Goal: Navigation & Orientation: Find specific page/section

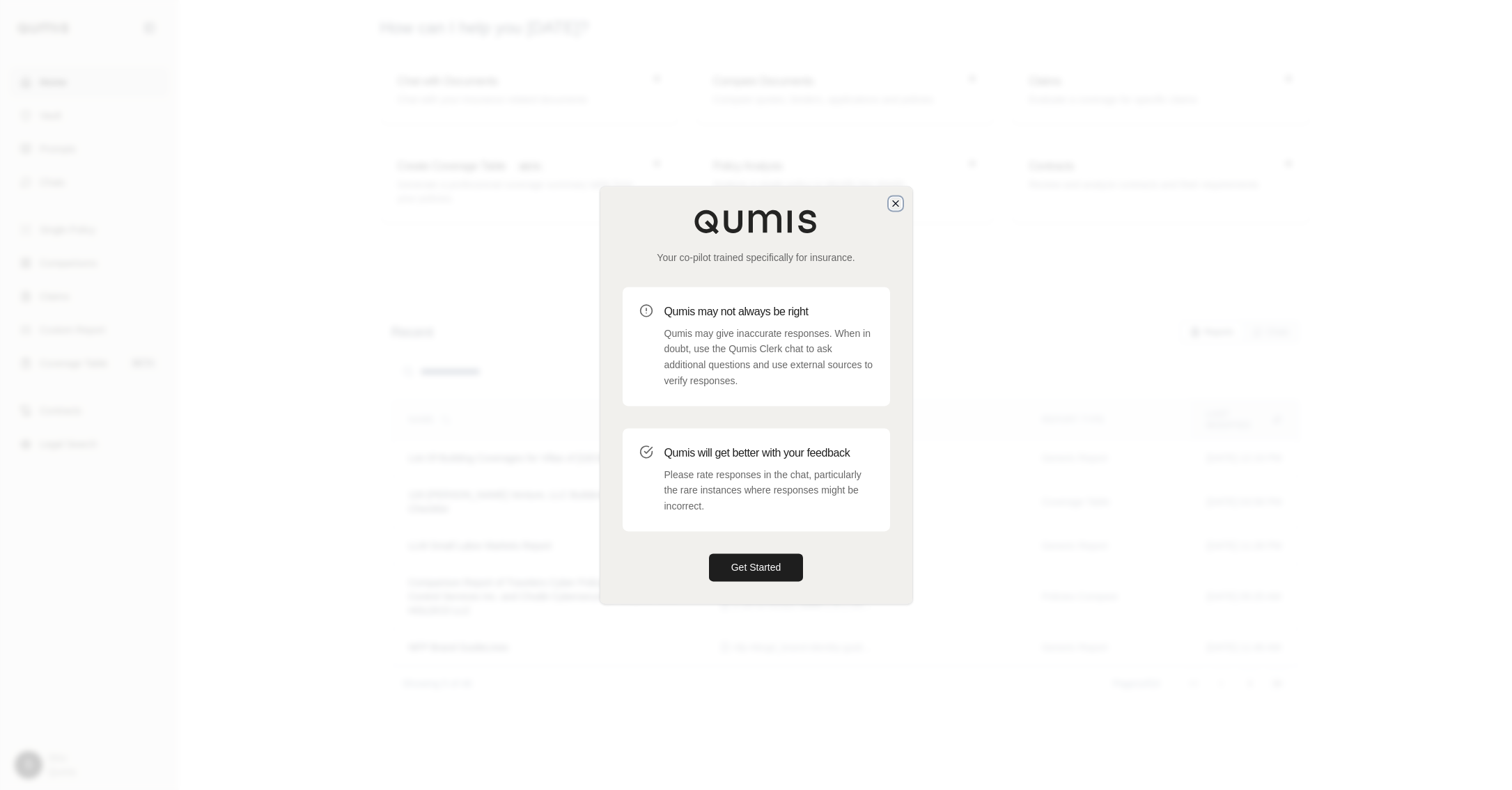
click at [897, 208] on icon "button" at bounding box center [896, 203] width 11 height 11
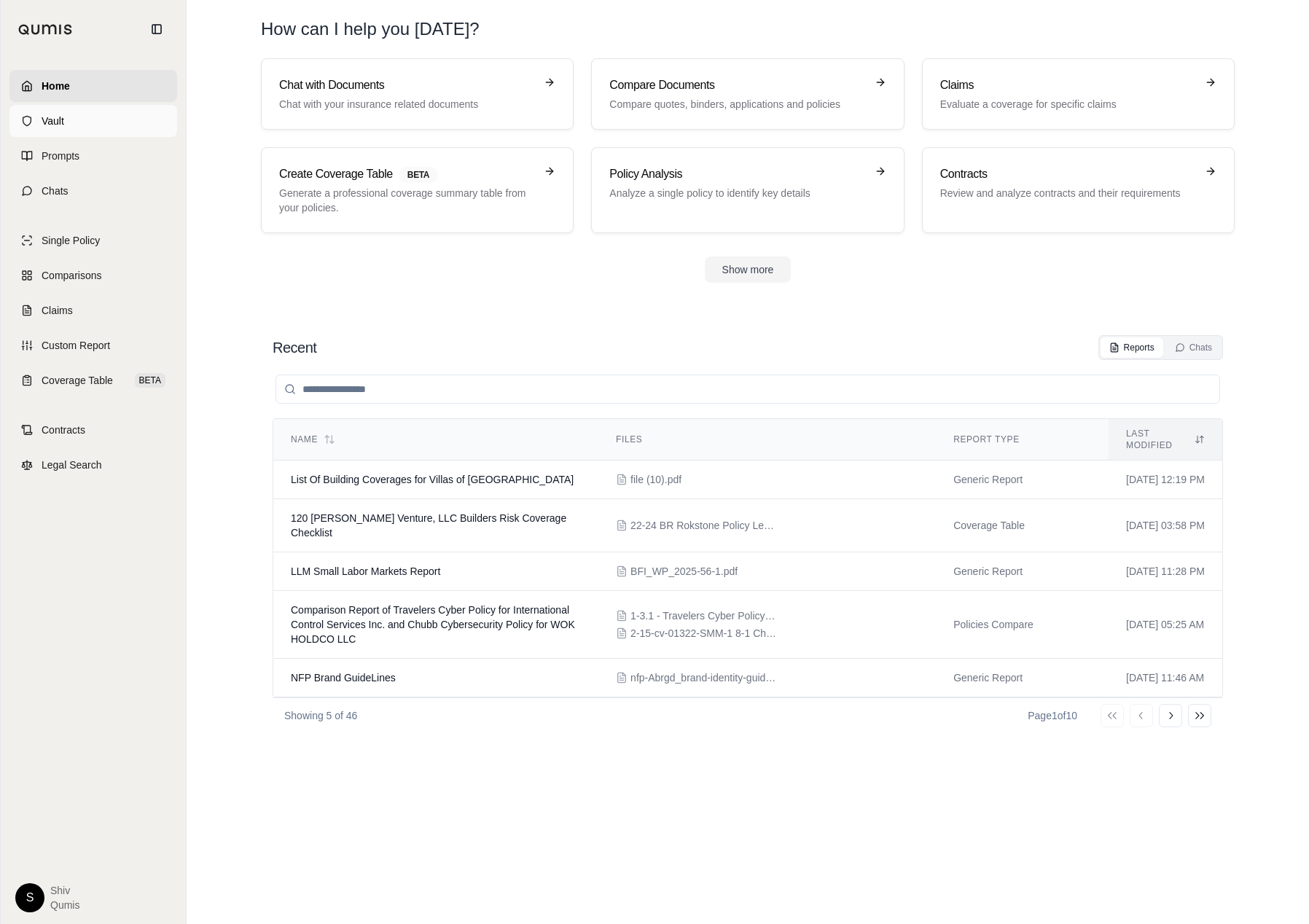
click at [57, 119] on span "Vault" at bounding box center [52, 121] width 22 height 15
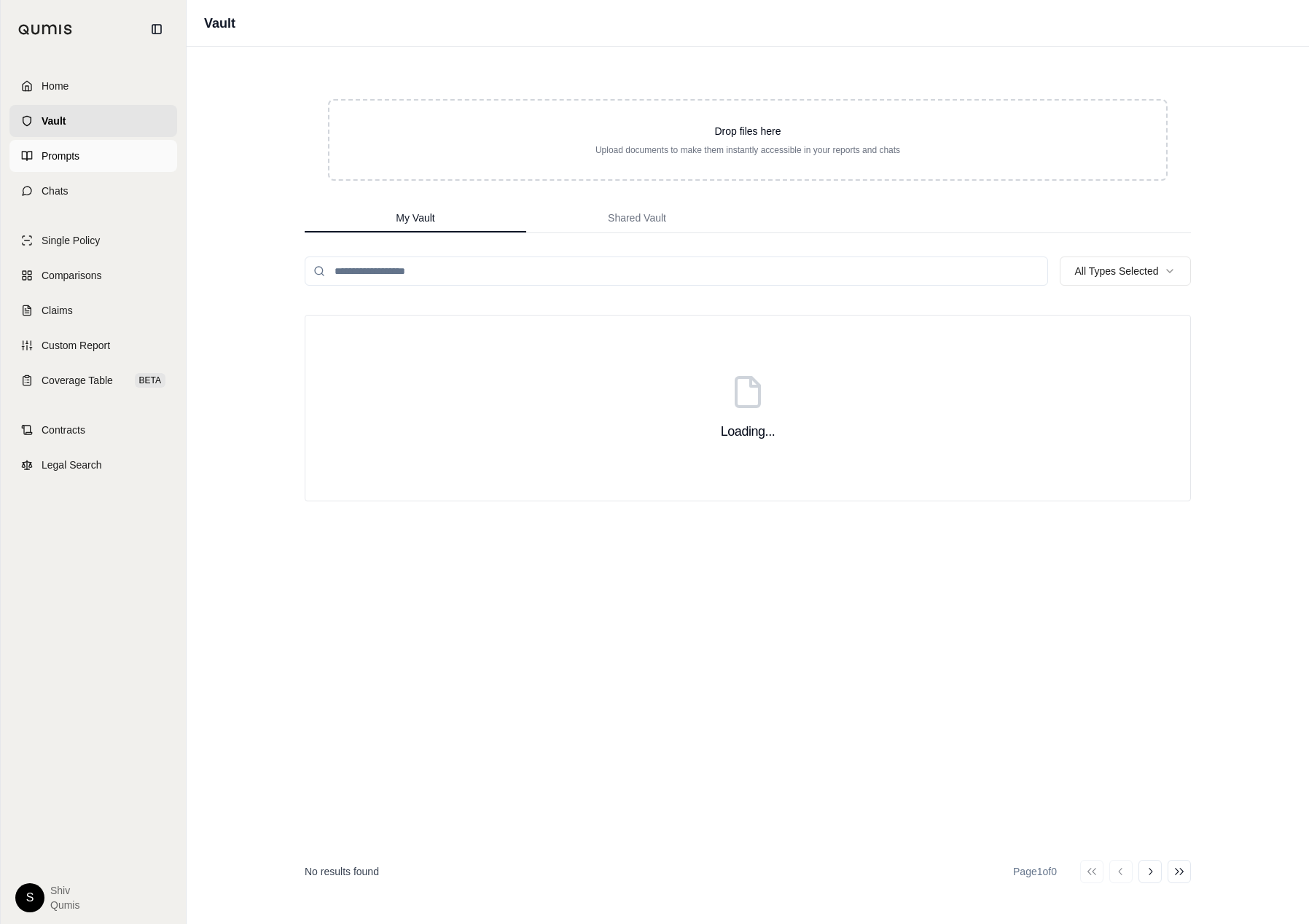
click at [77, 159] on span "Prompts" at bounding box center [61, 156] width 38 height 15
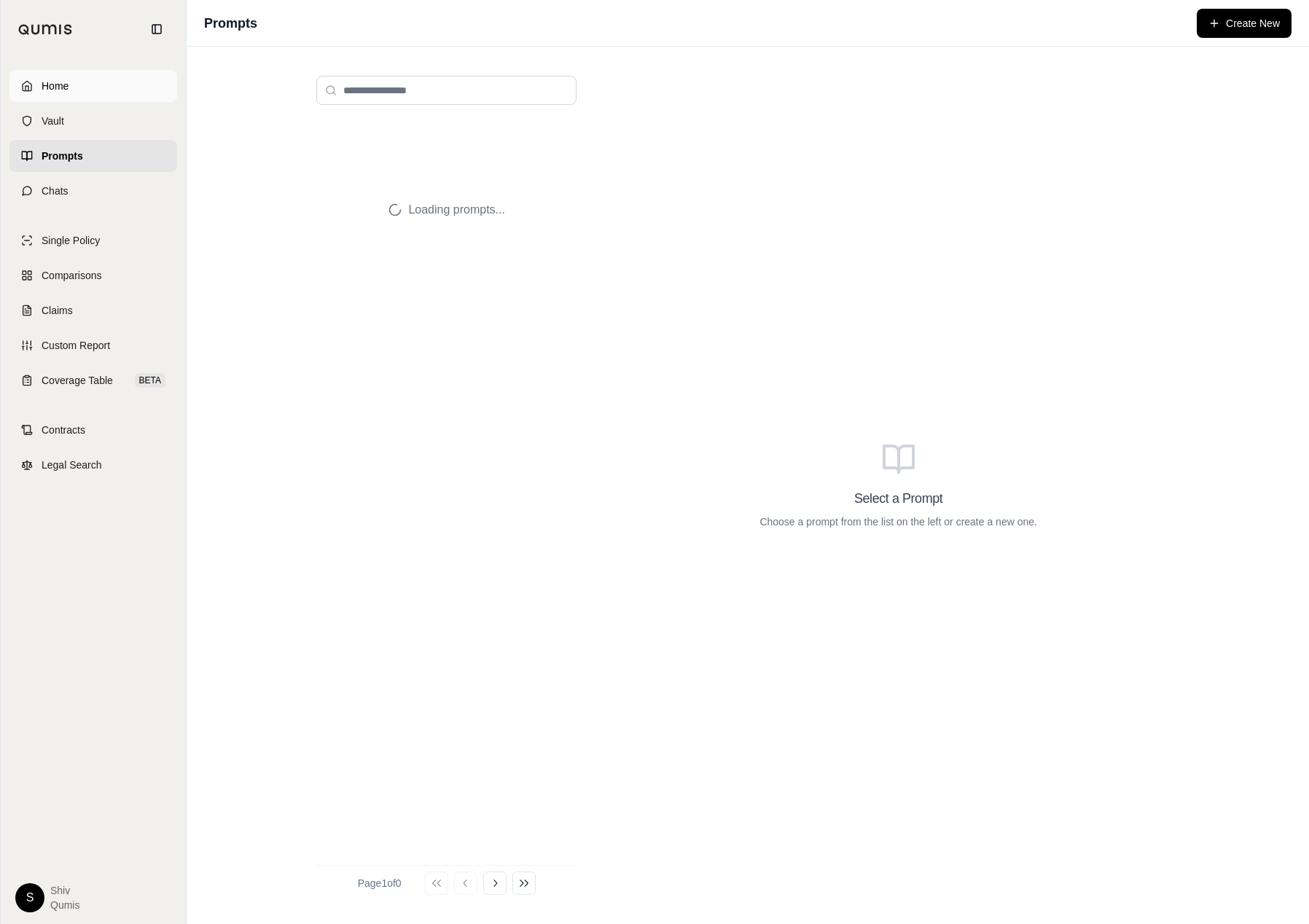
click at [46, 89] on span "Home" at bounding box center [55, 86] width 27 height 15
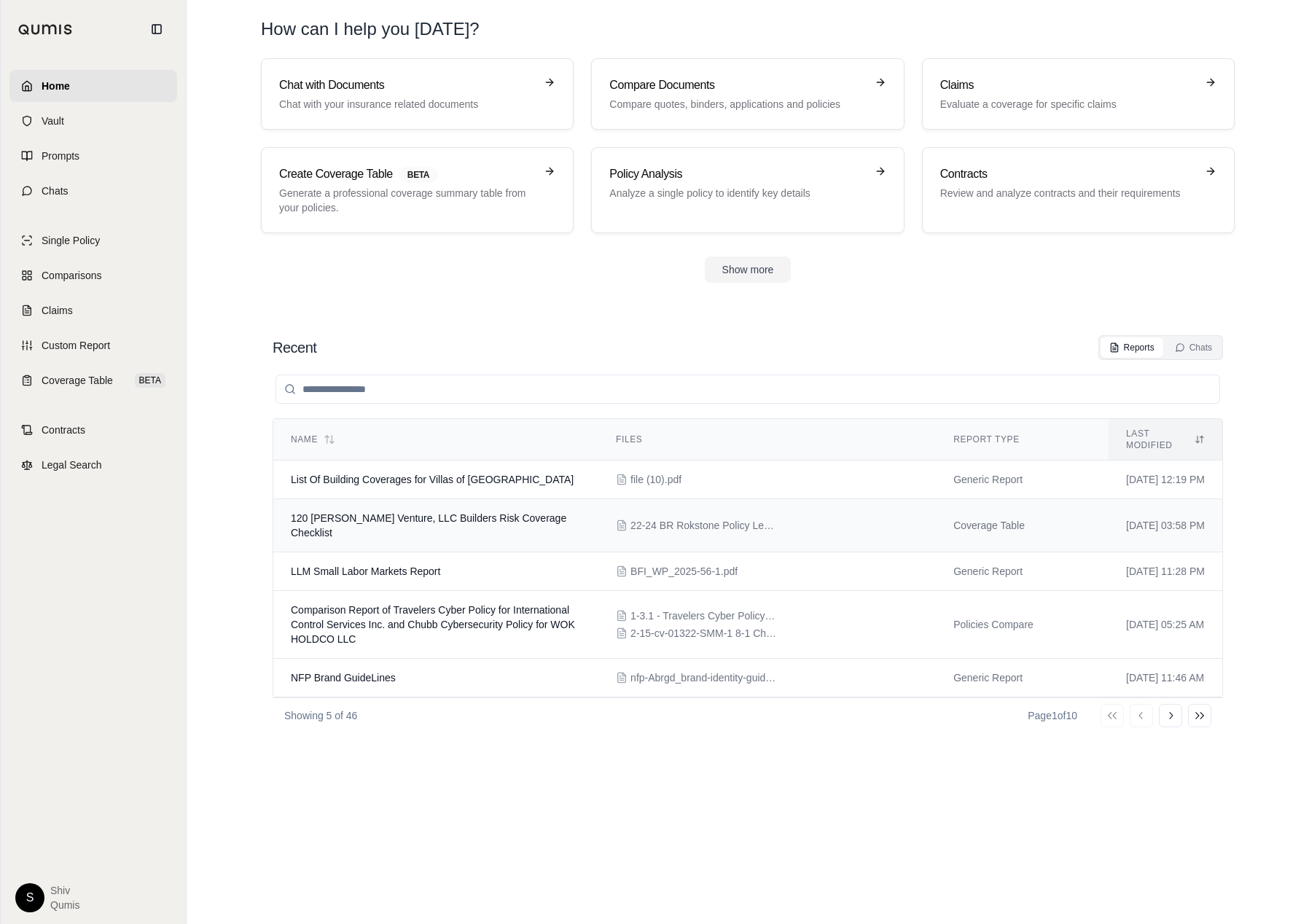
click at [467, 512] on span "120 [PERSON_NAME] Venture, LLC Builders Risk Coverage Checklist" at bounding box center [429, 525] width 275 height 27
